Goal: Entertainment & Leisure: Consume media (video, audio)

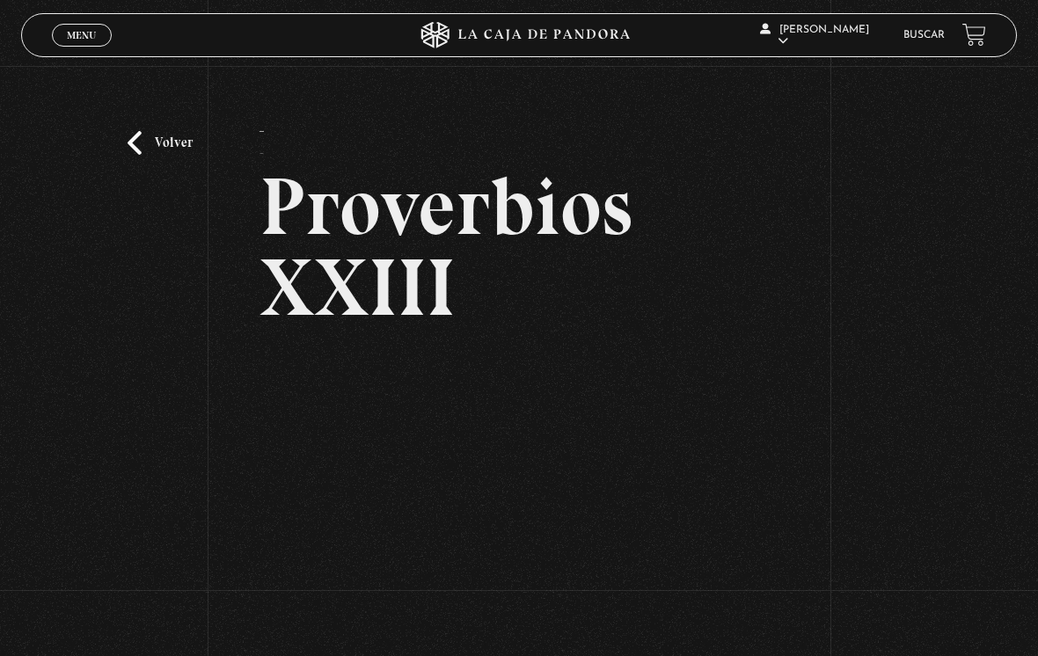
scroll to position [16, 0]
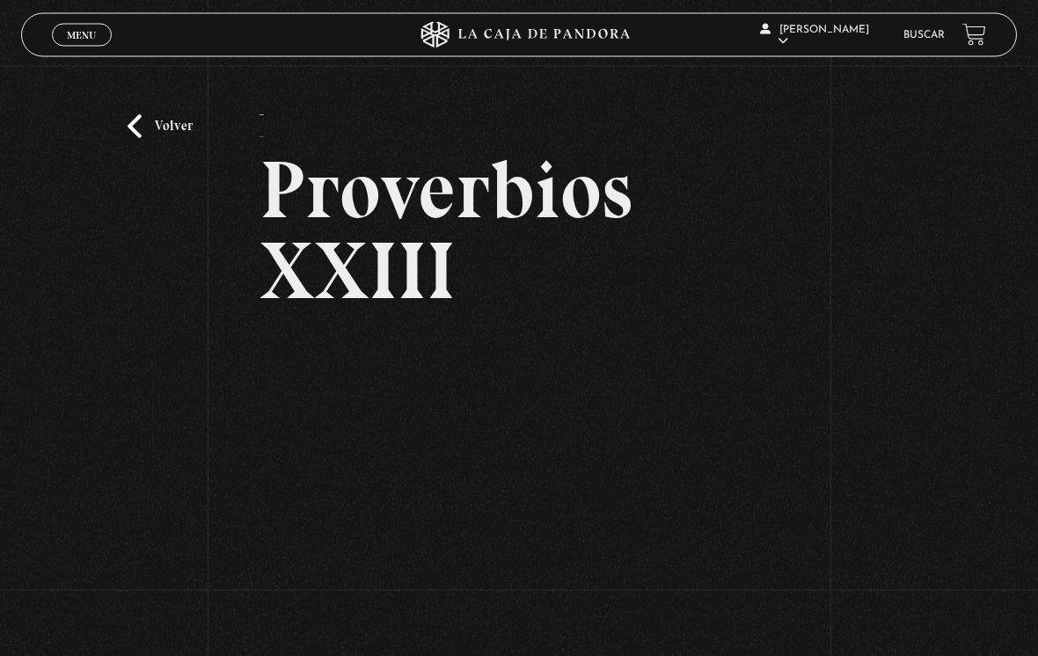
click at [136, 121] on link "Volver" at bounding box center [160, 127] width 65 height 24
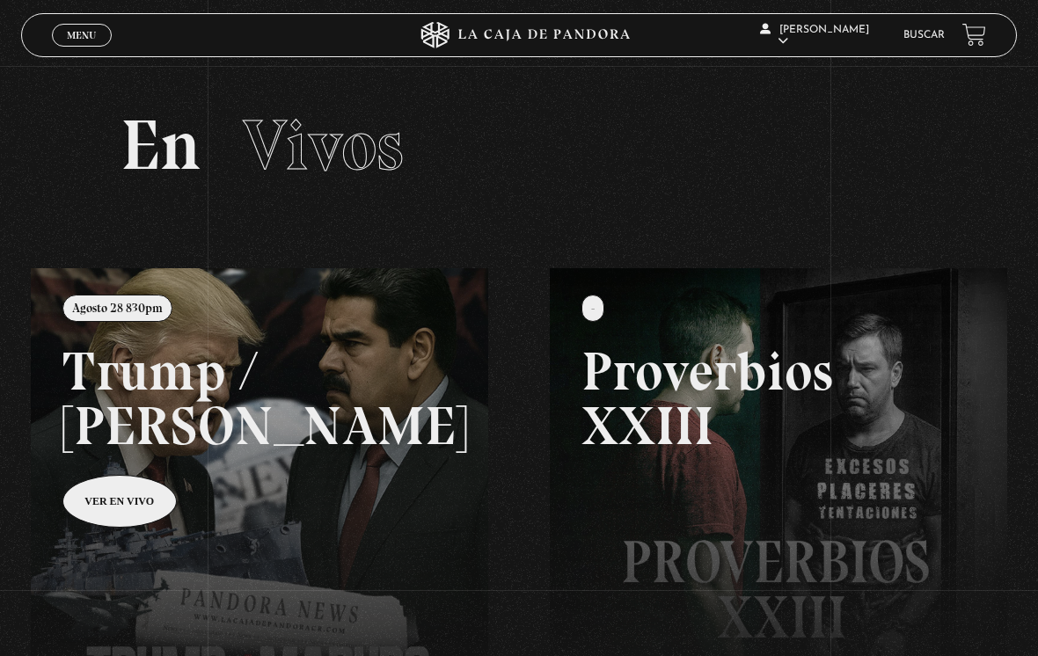
click at [839, 155] on link "Centinelas" at bounding box center [822, 148] width 129 height 46
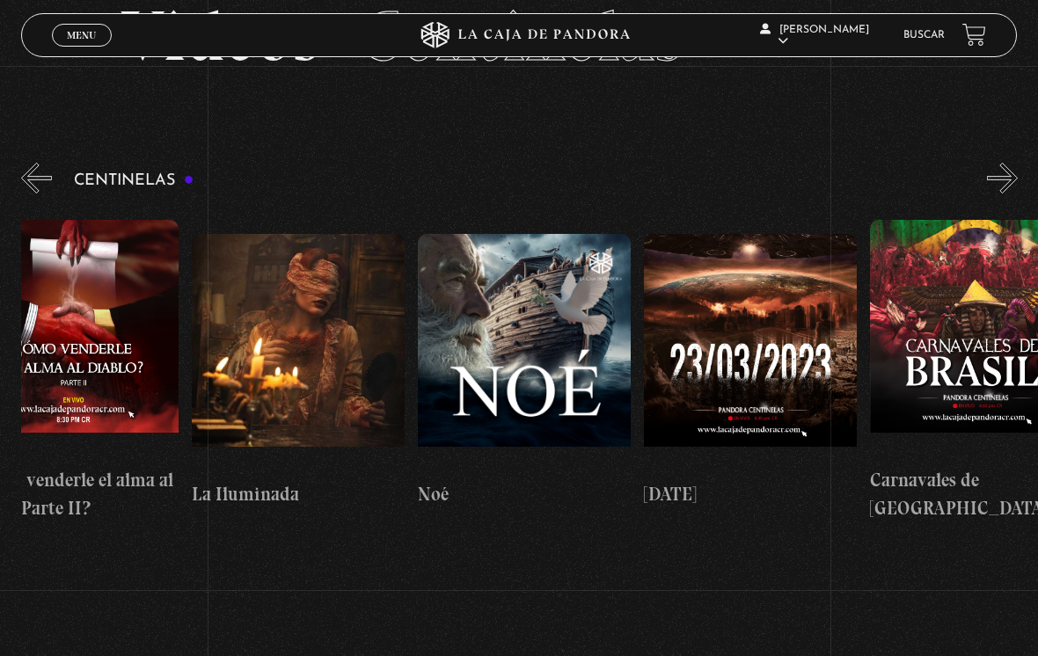
scroll to position [0, 8876]
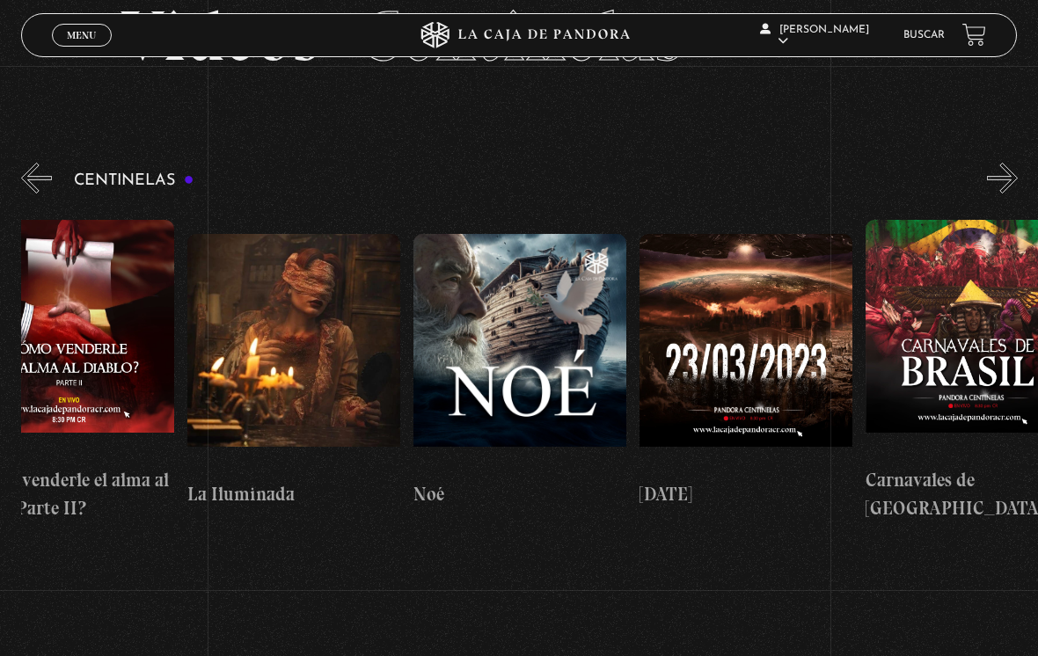
click at [566, 349] on figure at bounding box center [520, 353] width 213 height 238
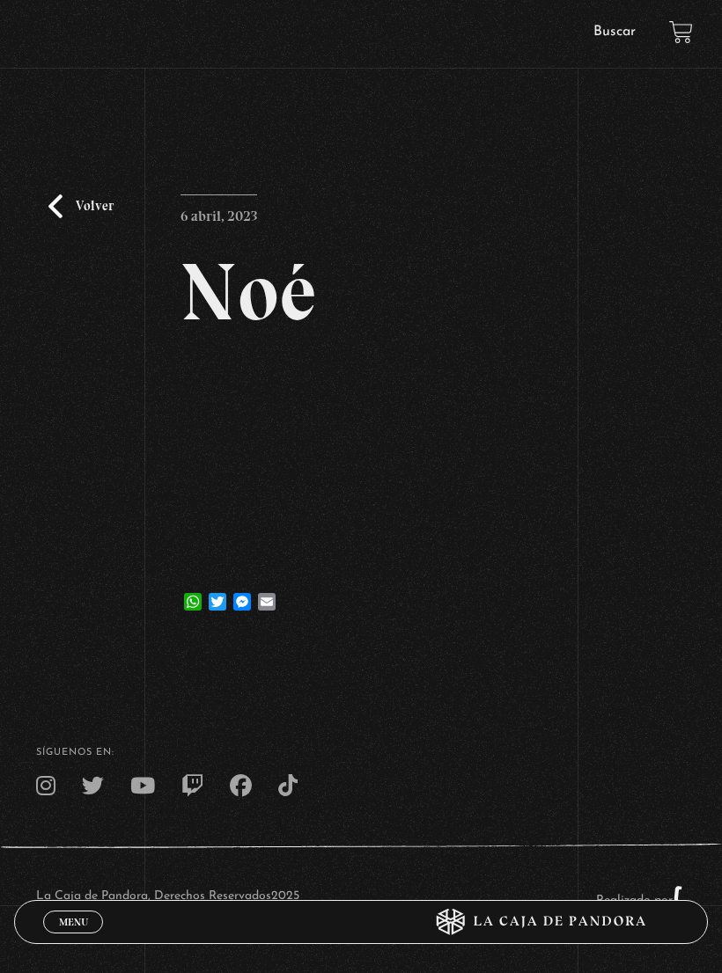
click at [55, 218] on link "Volver" at bounding box center [80, 206] width 65 height 24
click at [71, 194] on link "Volver" at bounding box center [80, 206] width 65 height 24
